Goal: Book appointment/travel/reservation

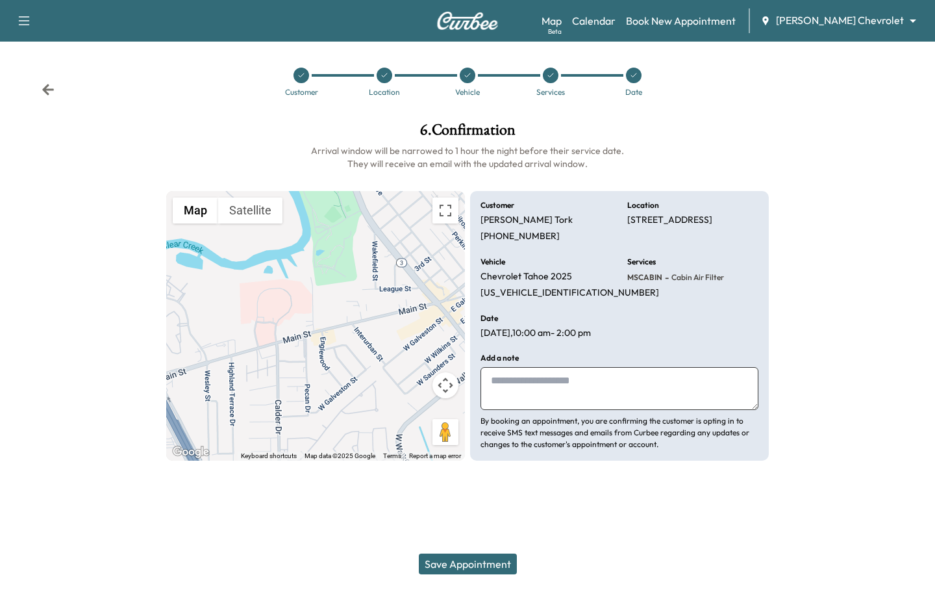
click at [829, 21] on body "Support Log Out Map Beta Calendar Book New Appointment [PERSON_NAME] Chevrolet …" at bounding box center [467, 295] width 935 height 590
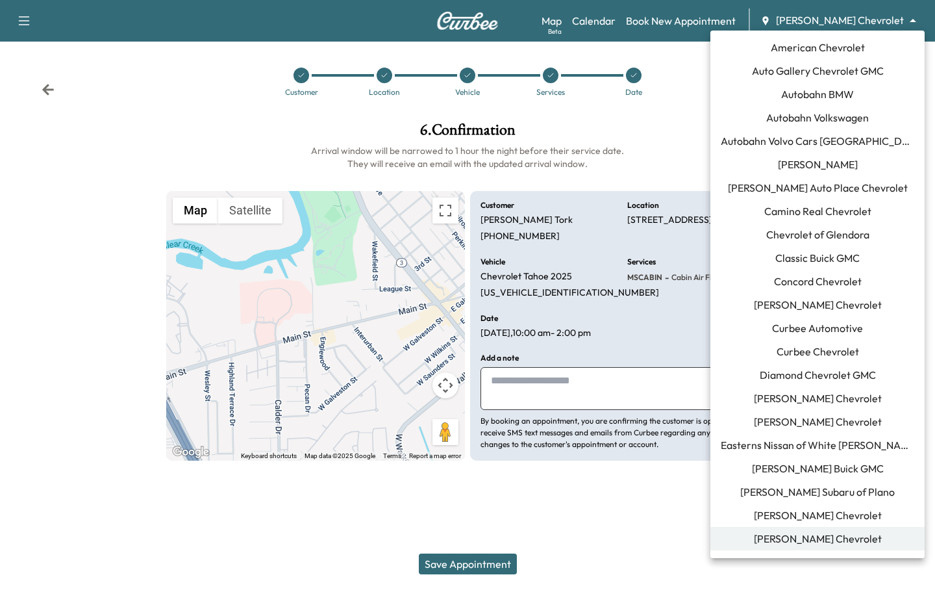
click at [789, 297] on span "[PERSON_NAME] Chevrolet" at bounding box center [818, 305] width 128 height 16
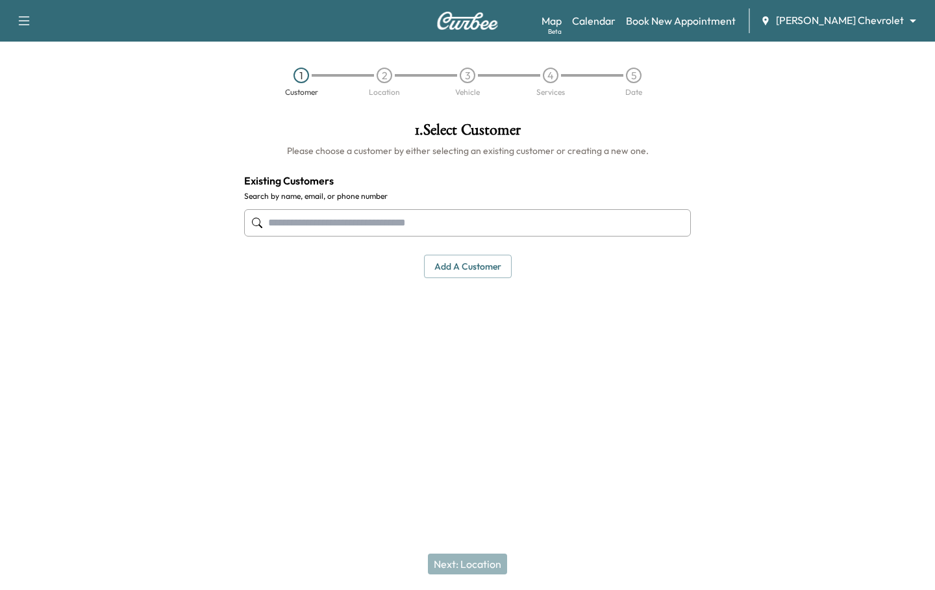
click at [315, 219] on input "text" at bounding box center [467, 222] width 447 height 27
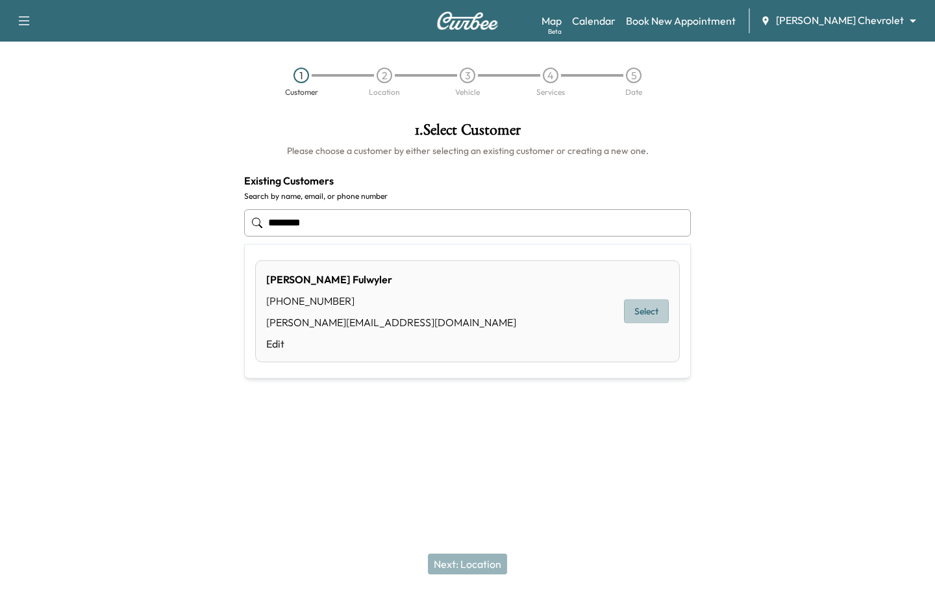
click at [644, 305] on button "Select" at bounding box center [646, 311] width 45 height 24
type input "**********"
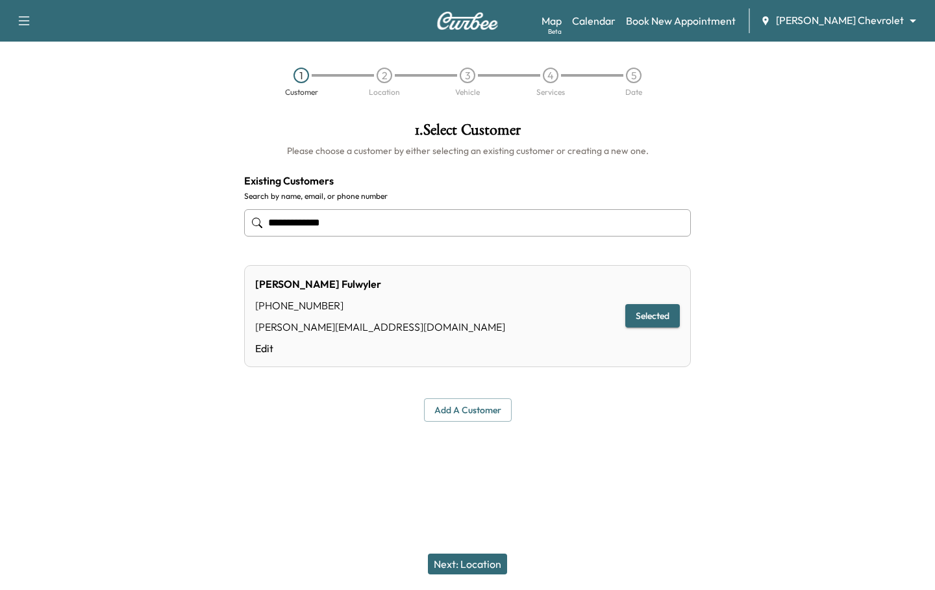
click at [473, 564] on button "Next: Location" at bounding box center [467, 563] width 79 height 21
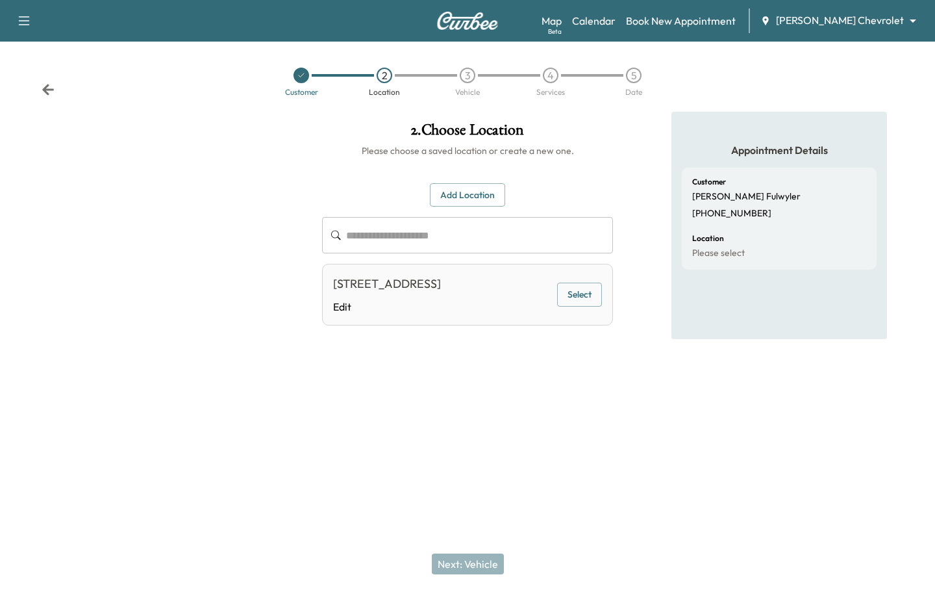
click at [583, 299] on button "Select" at bounding box center [579, 295] width 45 height 24
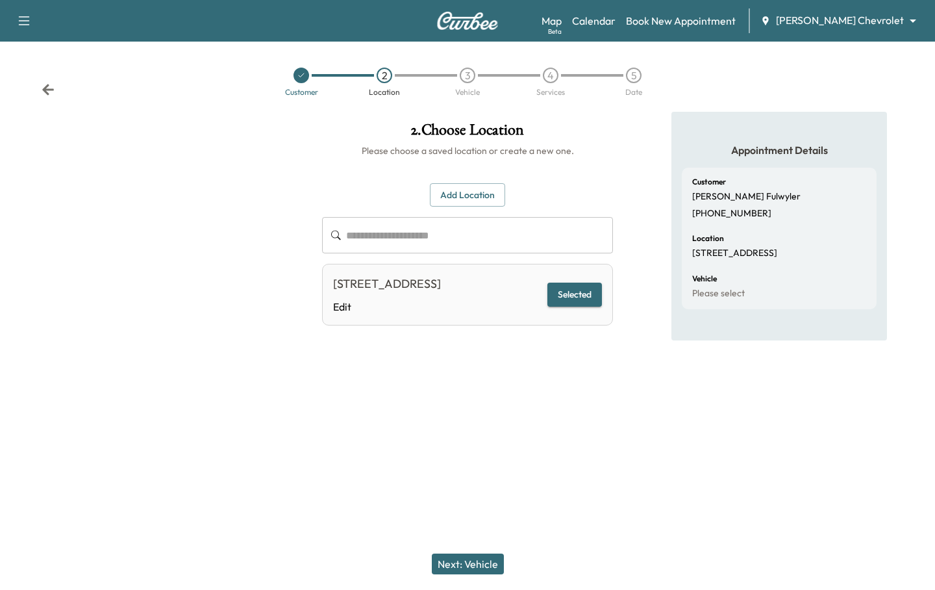
click at [464, 565] on button "Next: Vehicle" at bounding box center [468, 563] width 72 height 21
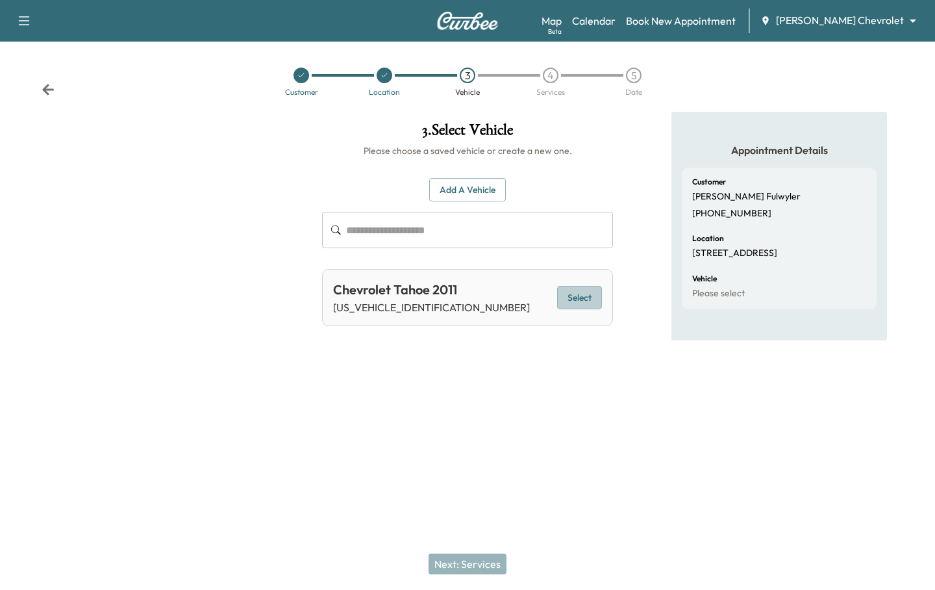
click at [583, 287] on button "Select" at bounding box center [579, 298] width 45 height 24
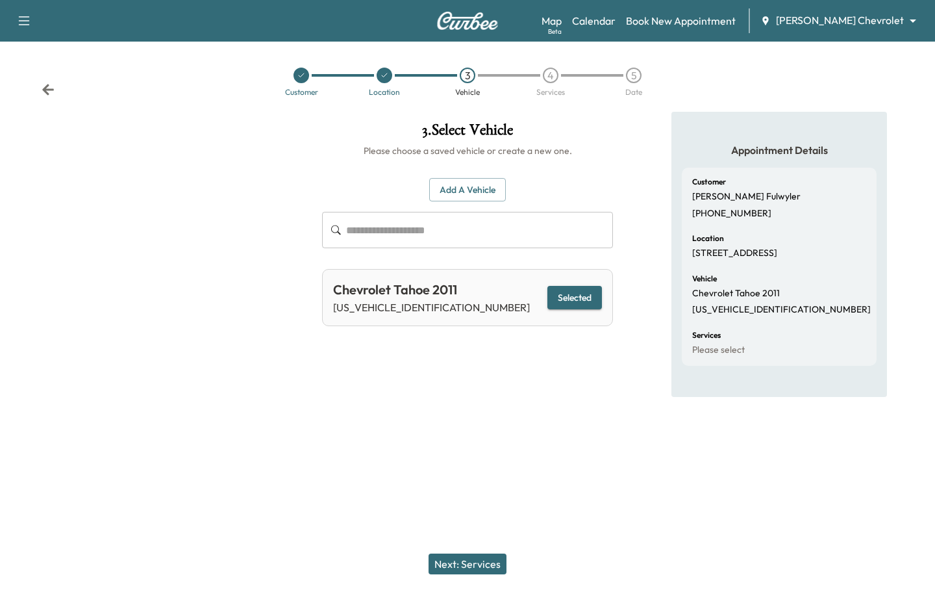
click at [458, 565] on button "Next: Services" at bounding box center [468, 563] width 78 height 21
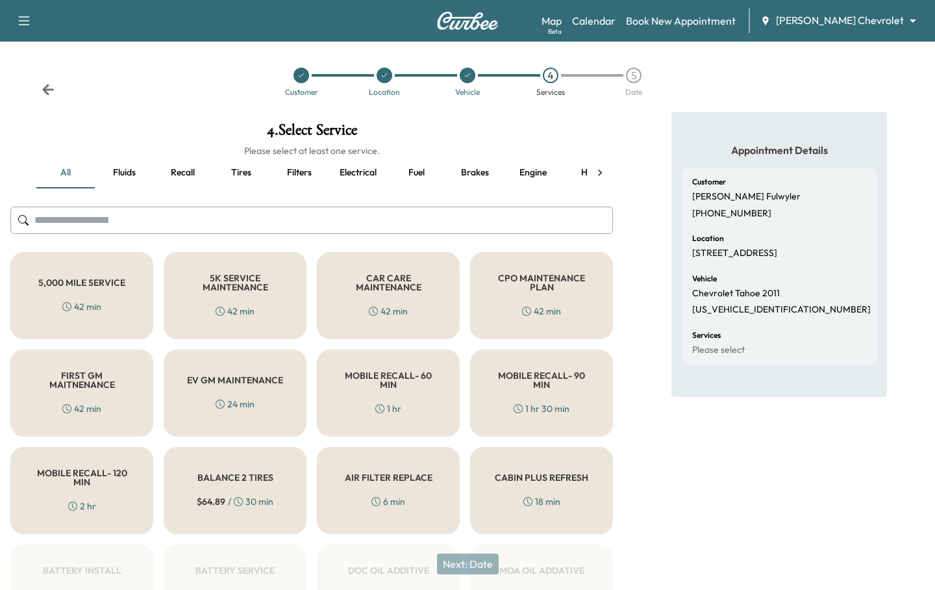
click at [383, 389] on h5 "MOBILE RECALL- 60 MIN" at bounding box center [388, 380] width 100 height 18
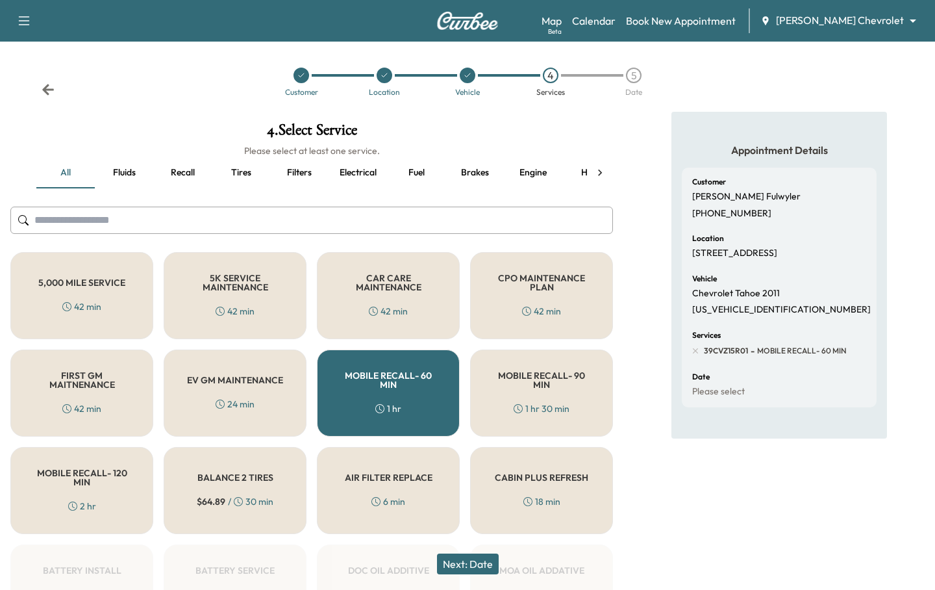
click at [395, 385] on h5 "MOBILE RECALL- 60 MIN" at bounding box center [388, 380] width 100 height 18
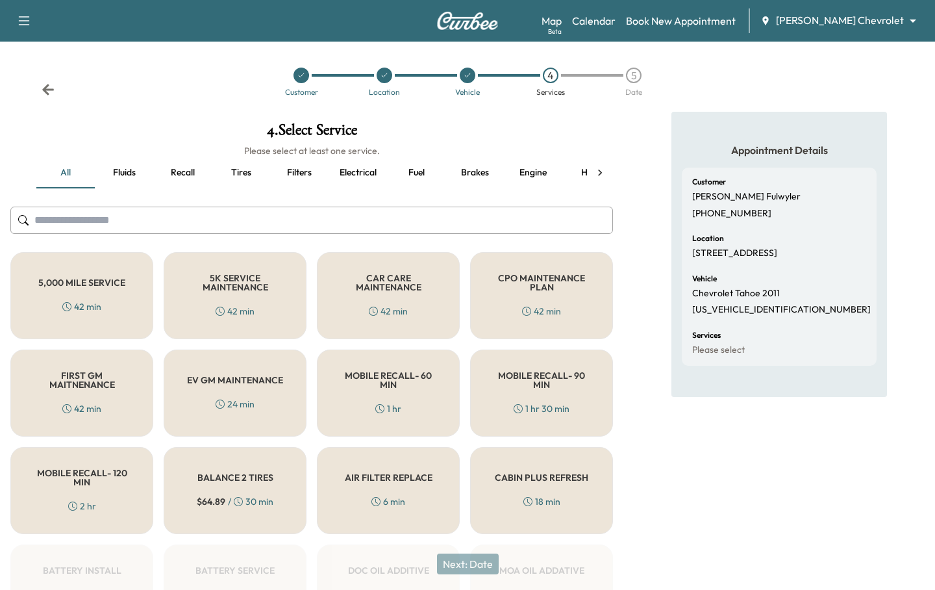
click at [236, 170] on button "Tires" at bounding box center [241, 172] width 58 height 31
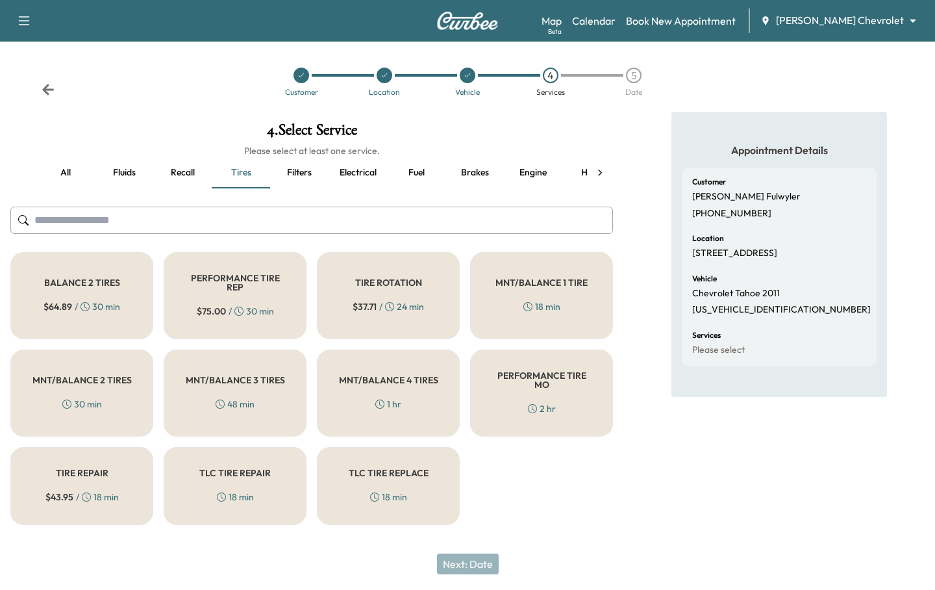
click at [77, 286] on h5 "BALANCE 2 TIRES" at bounding box center [82, 282] width 76 height 9
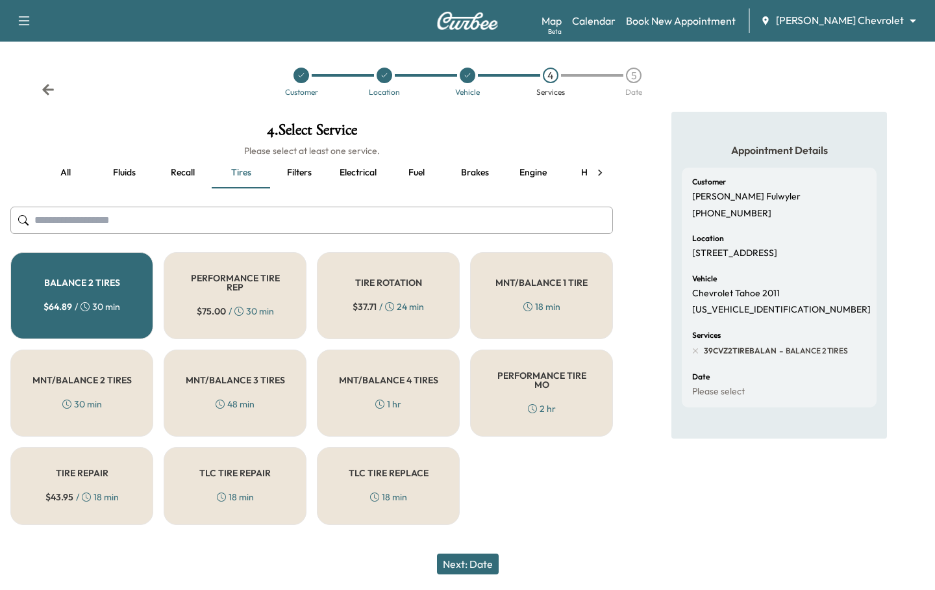
click at [444, 564] on button "Next: Date" at bounding box center [468, 563] width 62 height 21
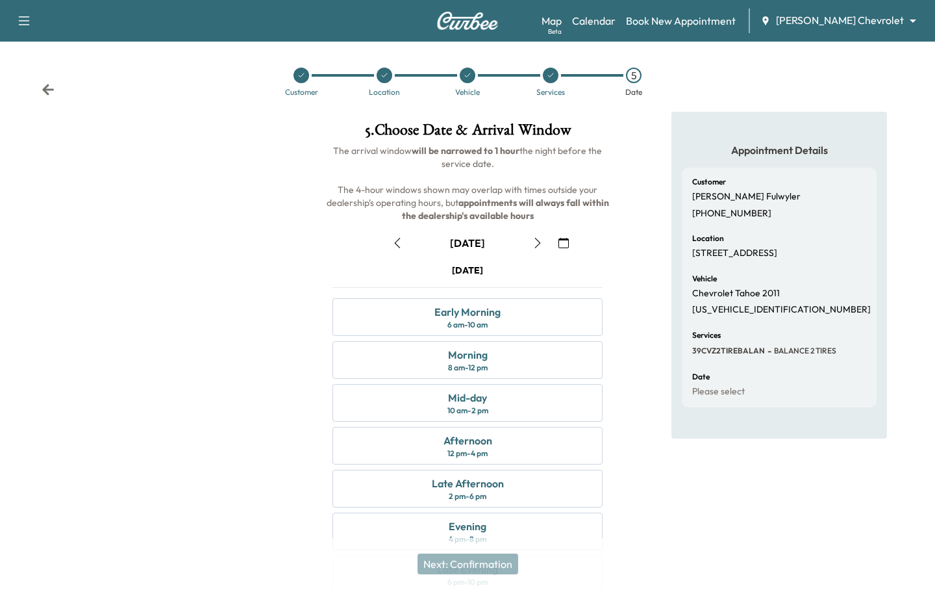
click at [557, 242] on button "button" at bounding box center [564, 243] width 22 height 21
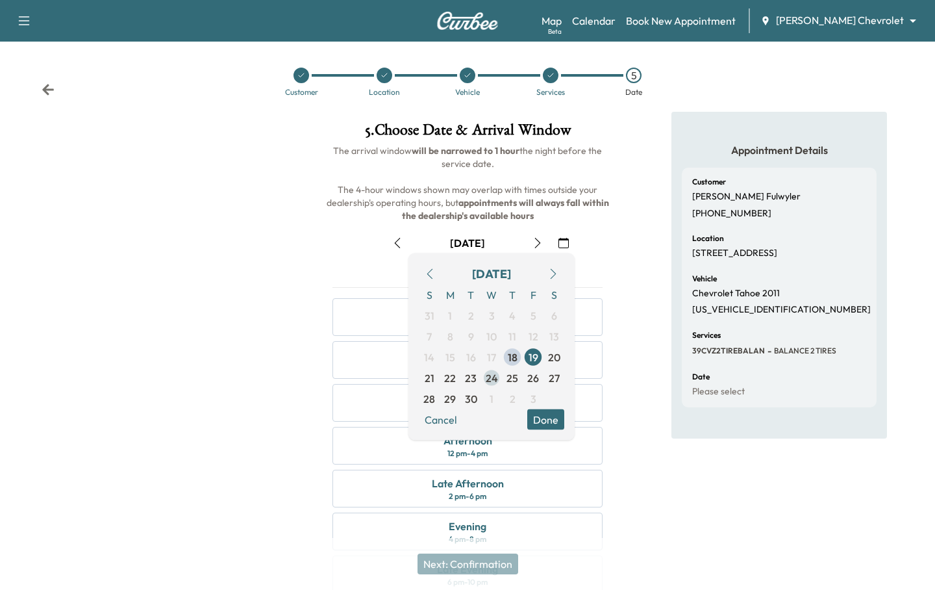
click at [487, 379] on span "24" at bounding box center [492, 378] width 12 height 16
click at [552, 417] on button "Done" at bounding box center [545, 419] width 37 height 21
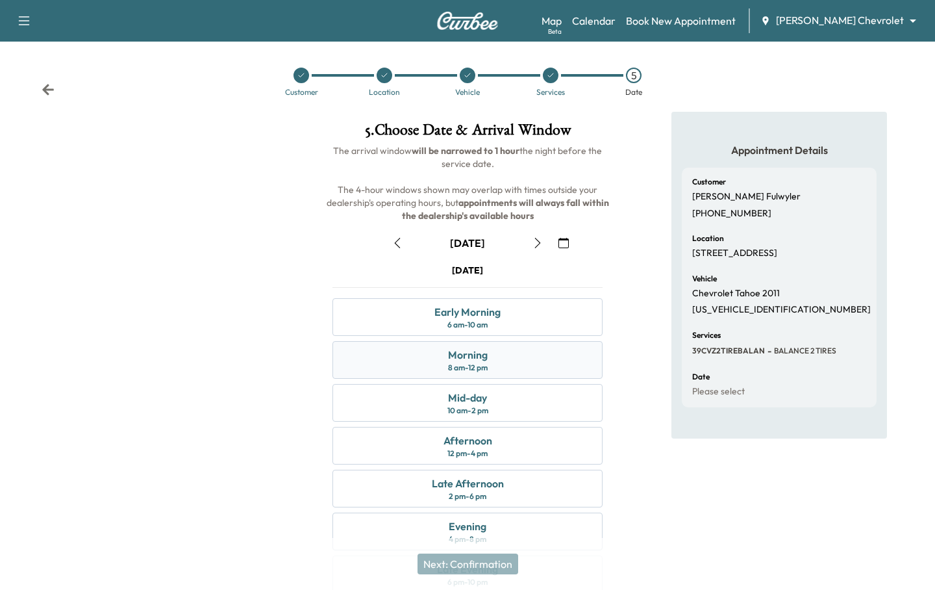
click at [507, 361] on div "Morning 8 am - 12 pm" at bounding box center [468, 360] width 270 height 38
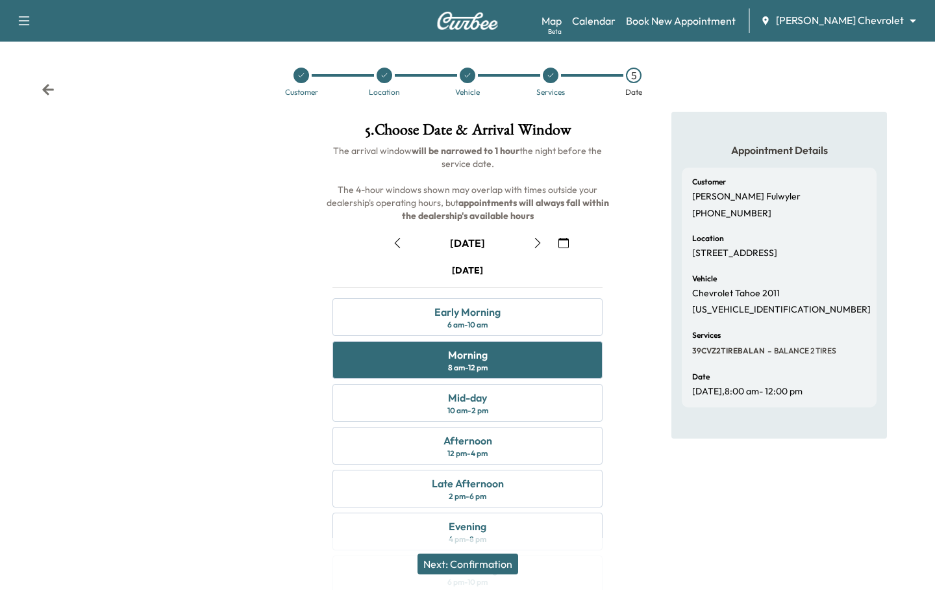
click at [490, 563] on button "Next: Confirmation" at bounding box center [468, 563] width 101 height 21
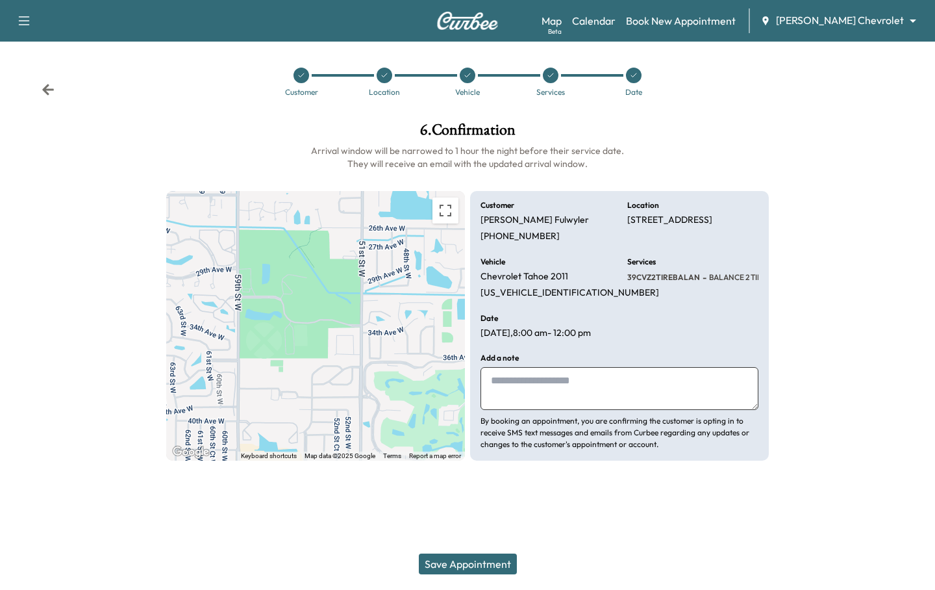
click at [490, 563] on button "Save Appointment" at bounding box center [468, 563] width 98 height 21
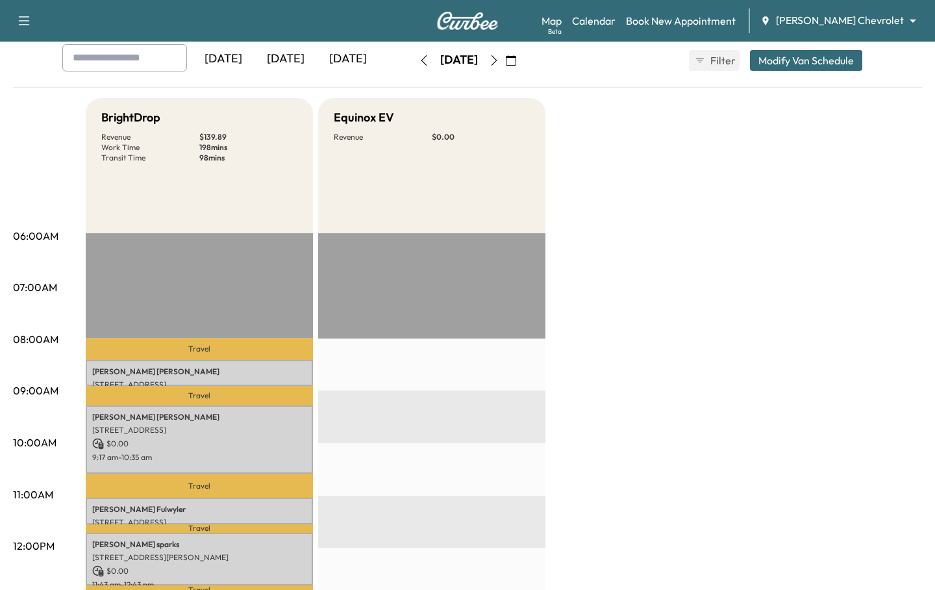
scroll to position [131, 0]
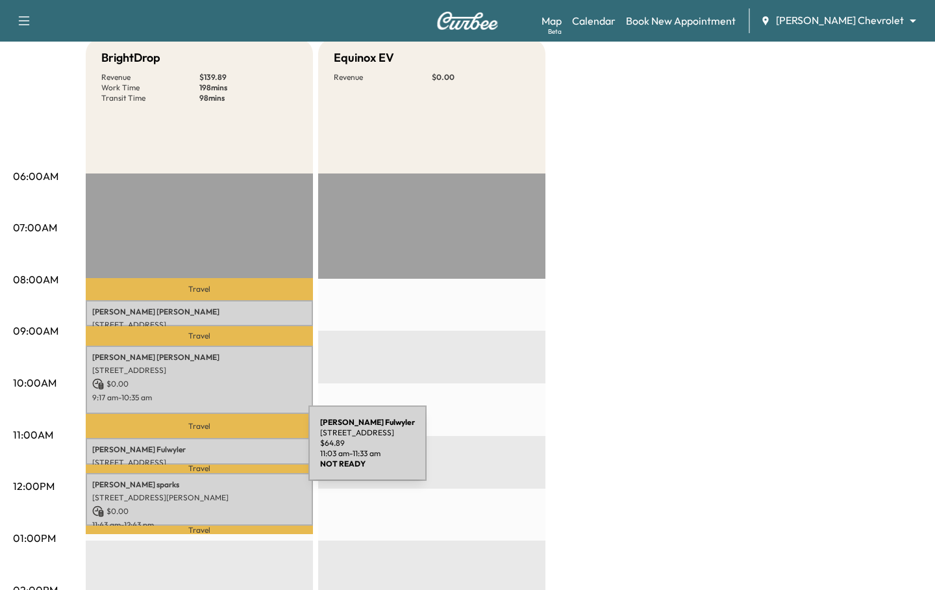
click at [211, 451] on p "[PERSON_NAME]" at bounding box center [199, 449] width 214 height 10
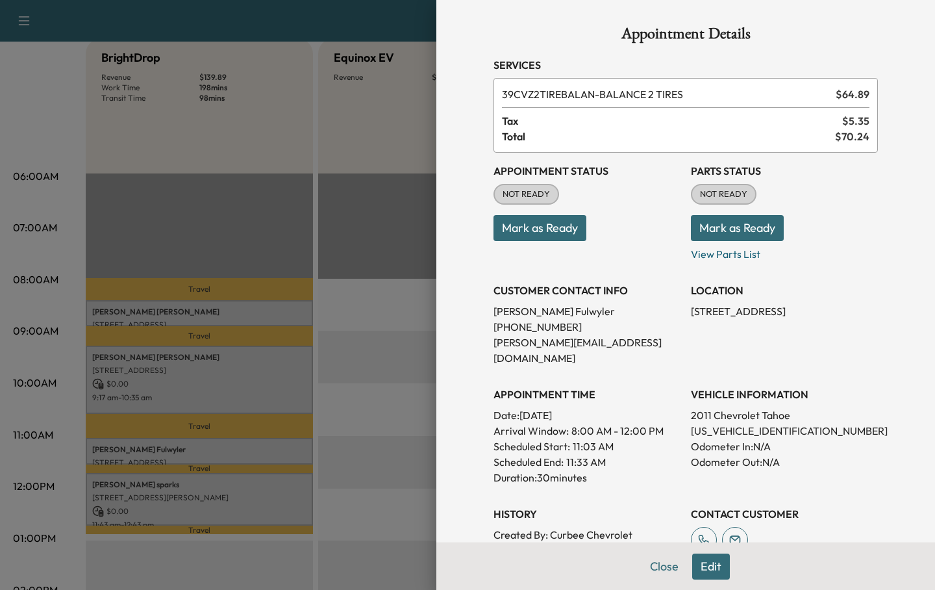
click at [716, 566] on button "Edit" at bounding box center [711, 566] width 38 height 26
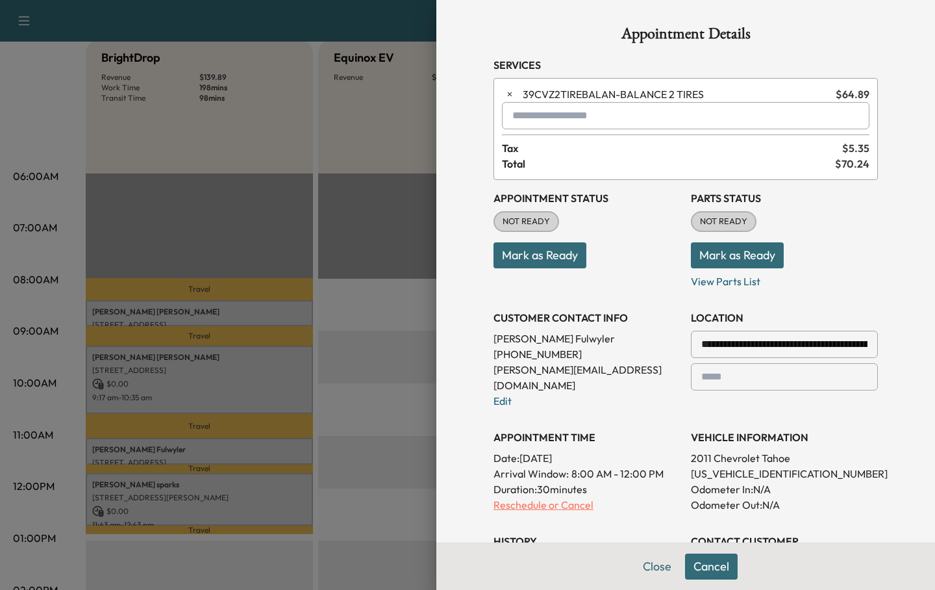
click at [556, 497] on p "Reschedule or Cancel" at bounding box center [587, 505] width 187 height 16
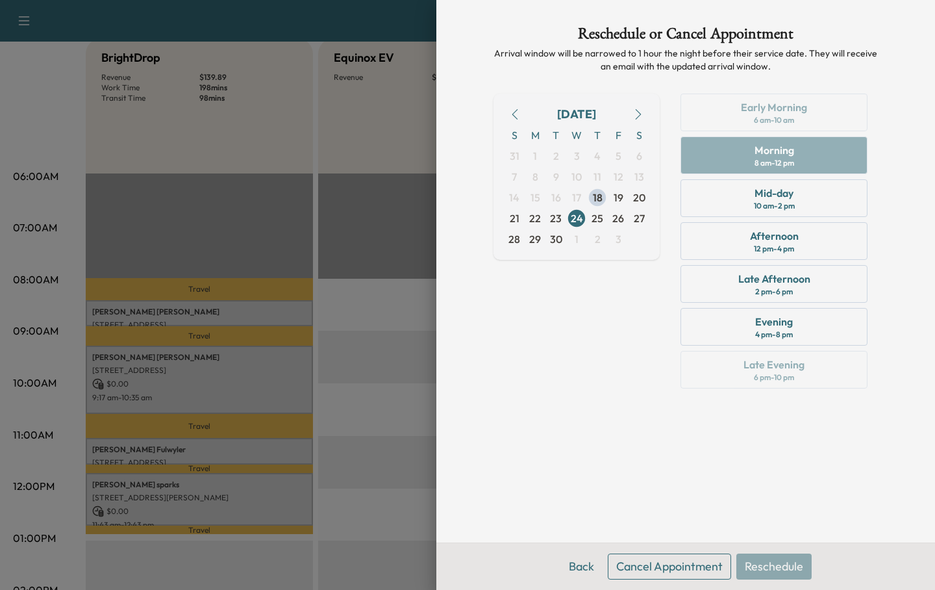
click at [681, 558] on button "Cancel Appointment" at bounding box center [669, 566] width 123 height 26
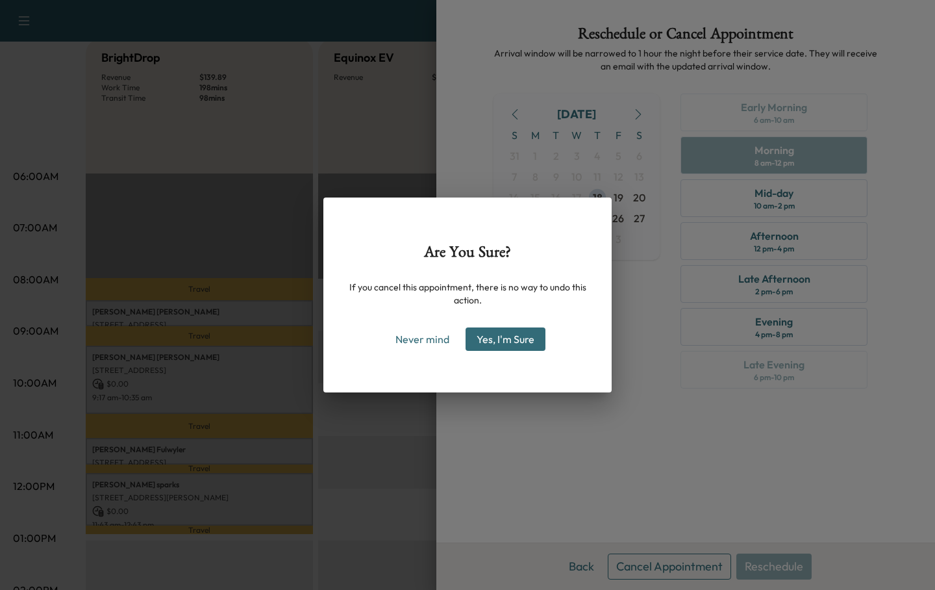
click at [515, 344] on button "Yes, I'm Sure" at bounding box center [506, 338] width 80 height 23
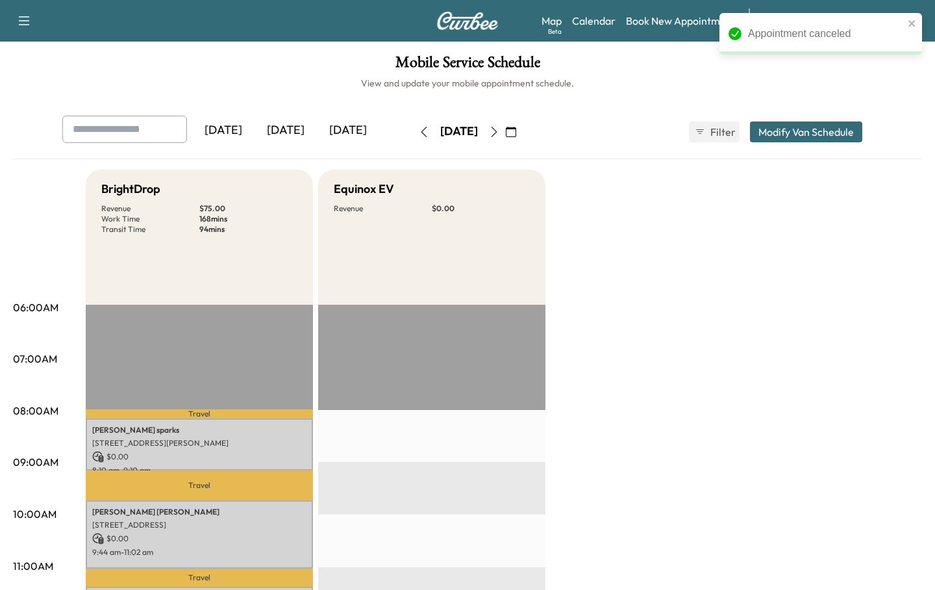
scroll to position [38, 0]
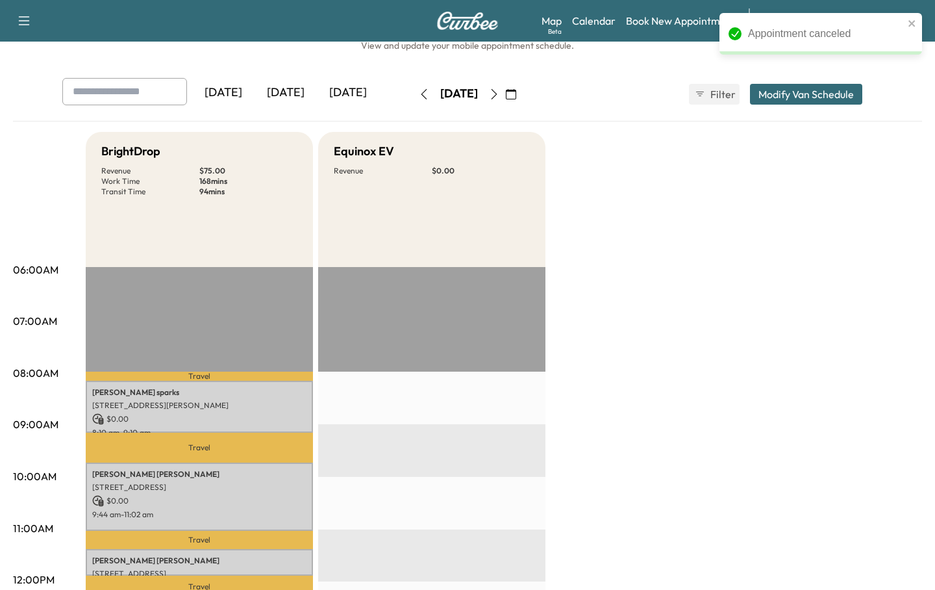
click at [419, 99] on icon "button" at bounding box center [424, 94] width 10 height 10
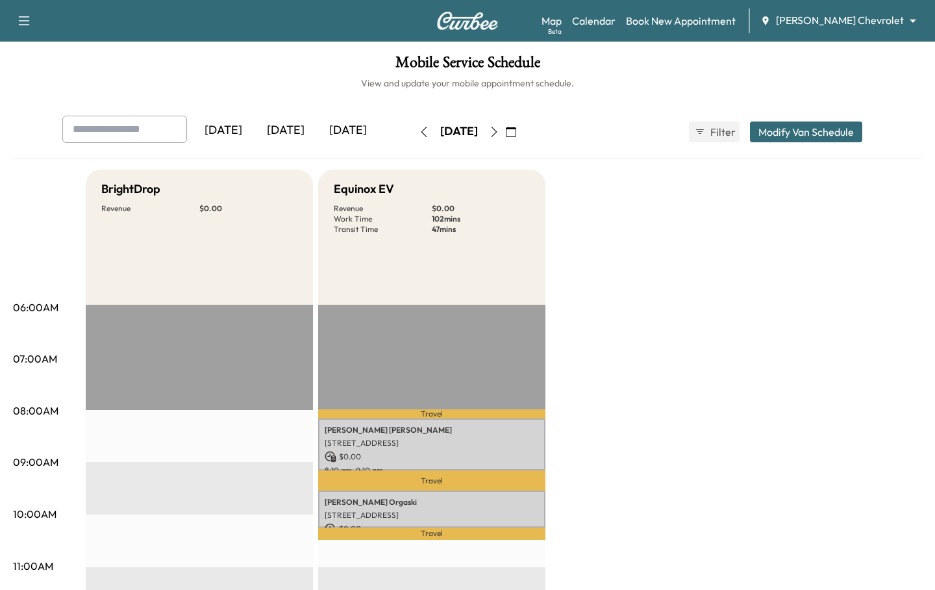
click at [413, 136] on button "button" at bounding box center [424, 131] width 22 height 21
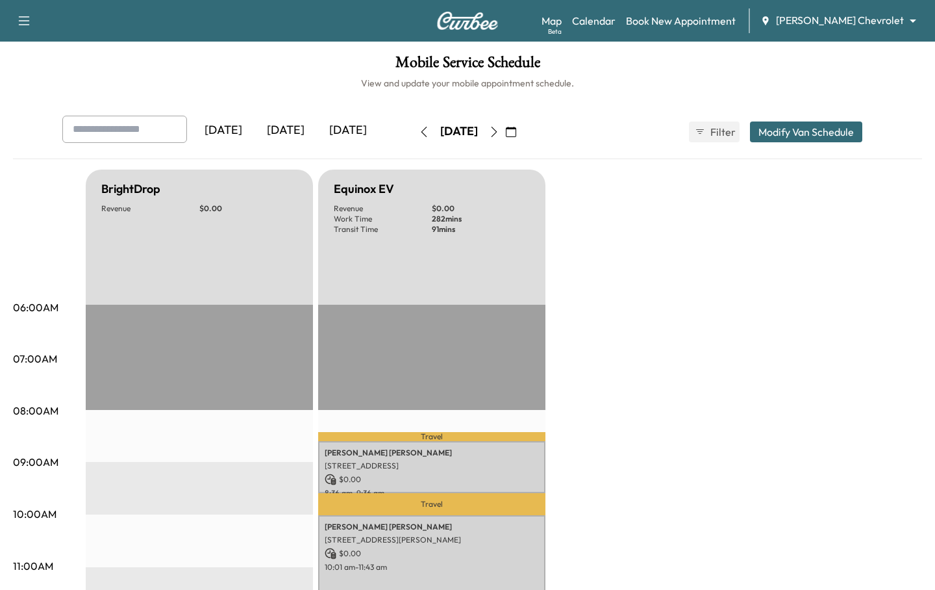
click at [413, 136] on button "button" at bounding box center [424, 131] width 22 height 21
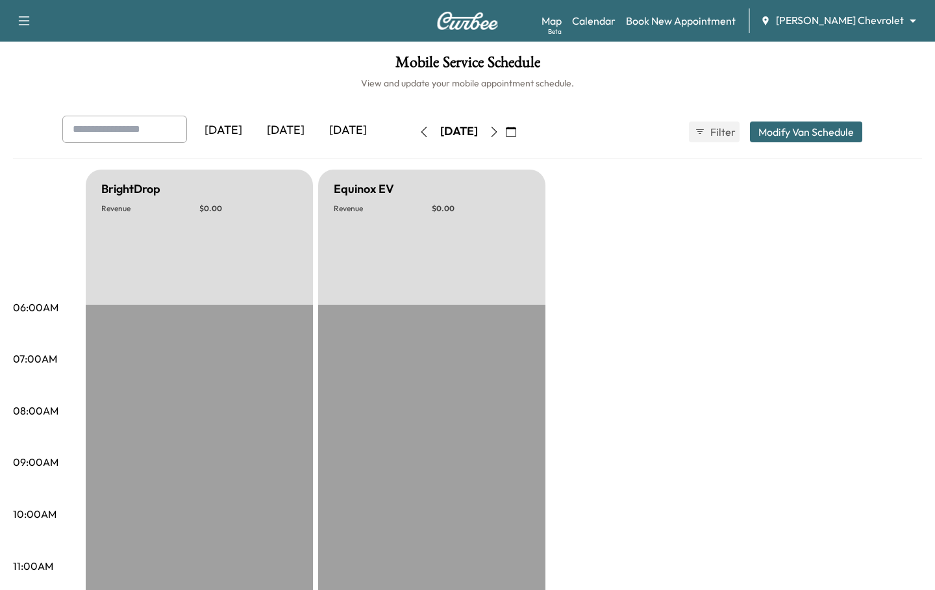
click at [413, 136] on button "button" at bounding box center [424, 131] width 22 height 21
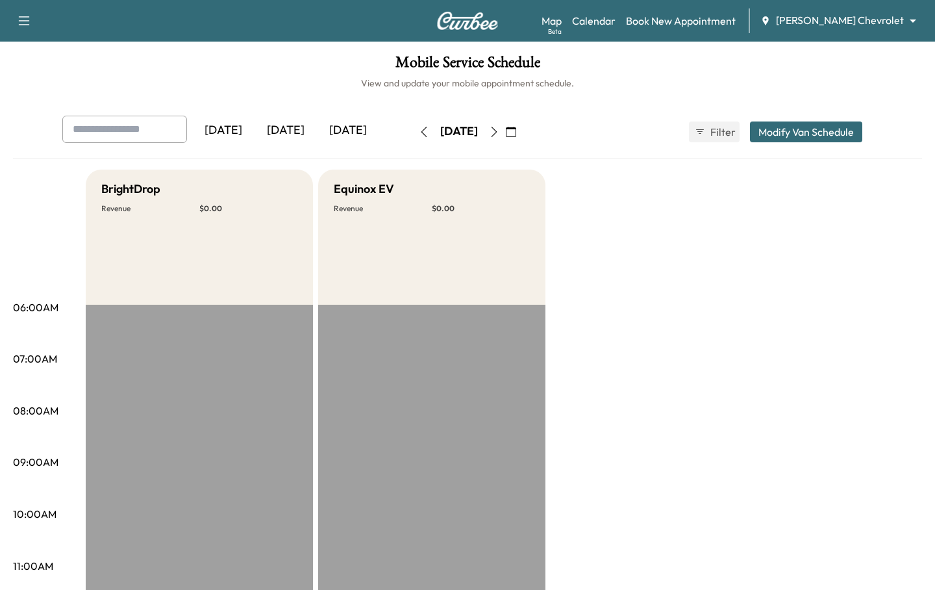
click at [413, 136] on button "button" at bounding box center [424, 131] width 22 height 21
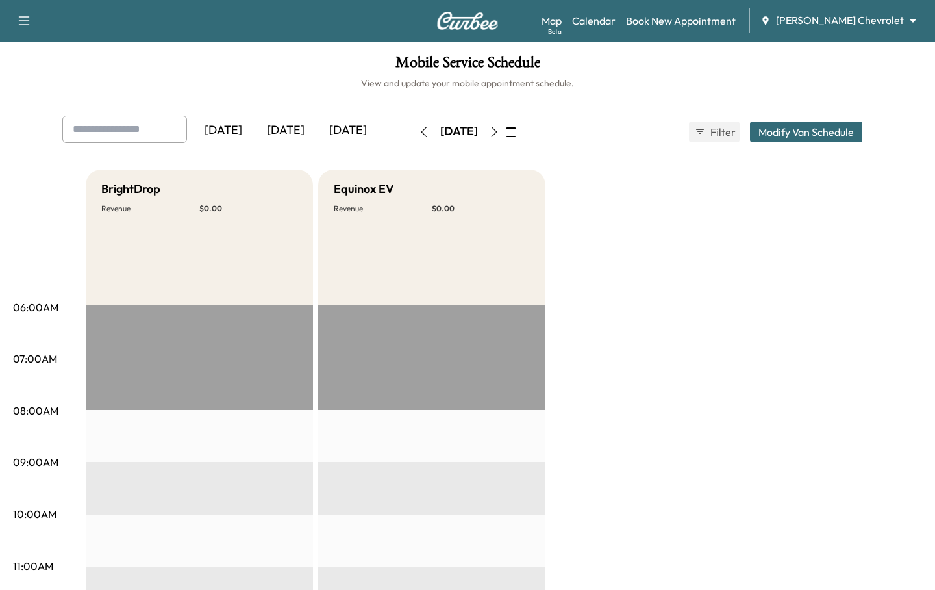
click at [413, 136] on button "button" at bounding box center [424, 131] width 22 height 21
